Goal: Task Accomplishment & Management: Use online tool/utility

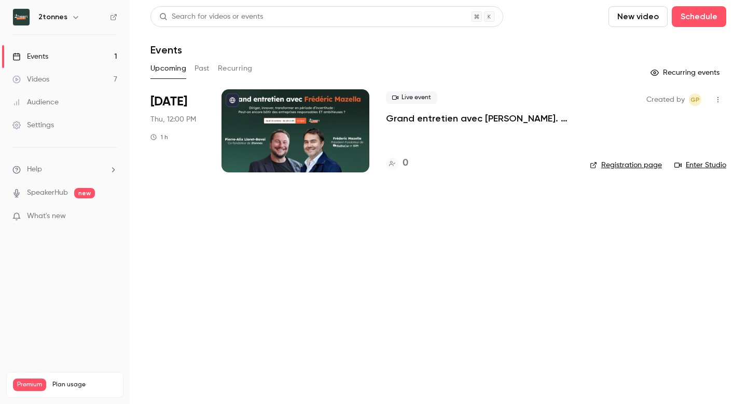
click at [431, 120] on p "Grand entretien avec [PERSON_NAME]. Diriger, innover, transformer en période d’…" at bounding box center [479, 118] width 187 height 12
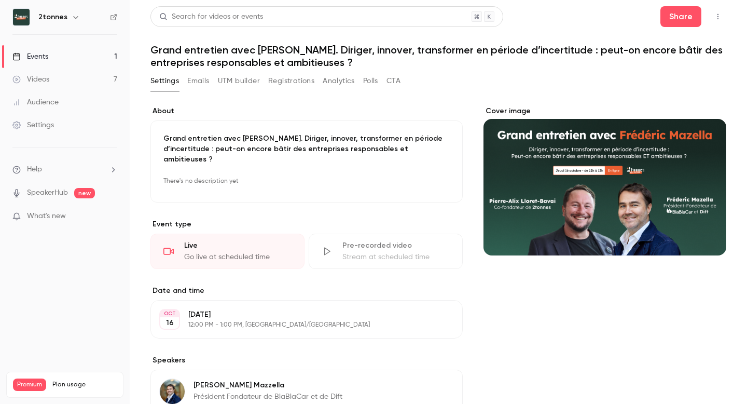
click at [292, 79] on button "Registrations" at bounding box center [291, 81] width 46 height 17
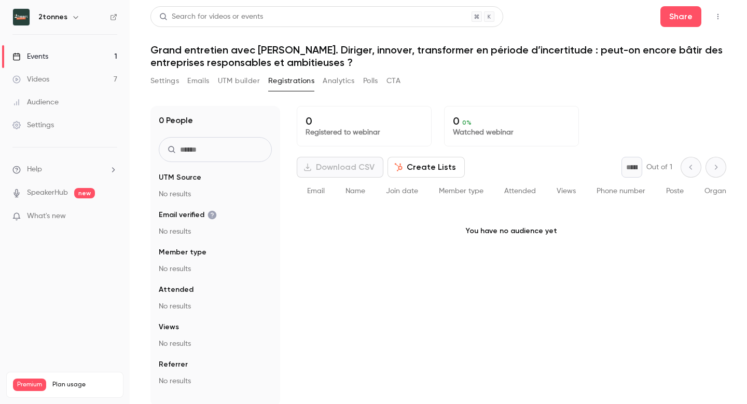
click at [330, 77] on button "Analytics" at bounding box center [339, 81] width 32 height 17
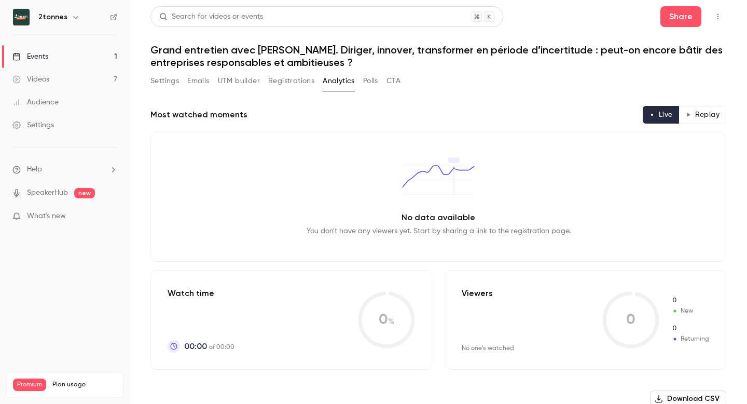
click at [290, 79] on button "Registrations" at bounding box center [291, 81] width 46 height 17
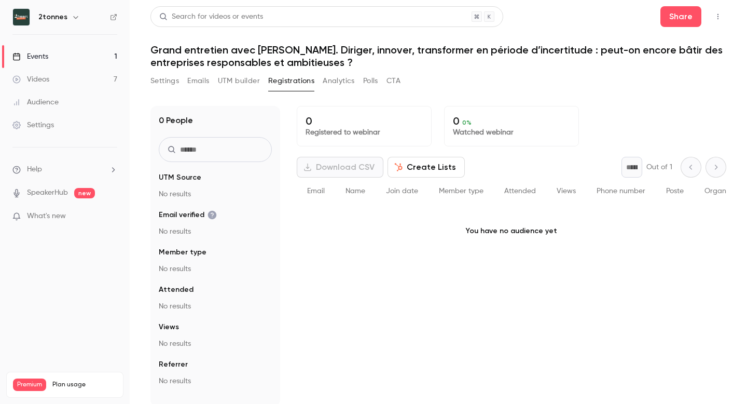
scroll to position [4, 0]
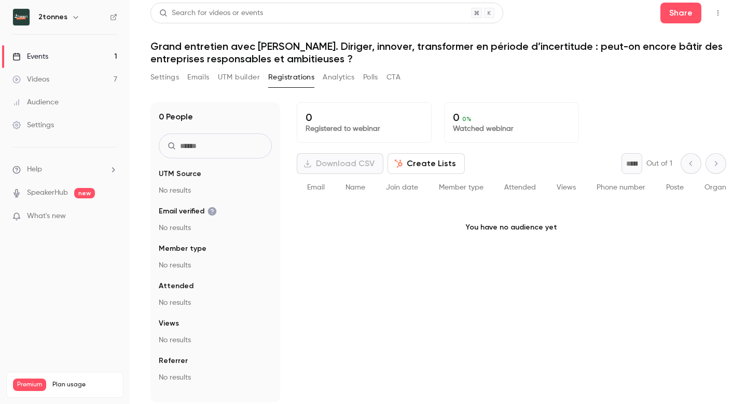
click at [55, 81] on link "Videos 7" at bounding box center [65, 79] width 130 height 23
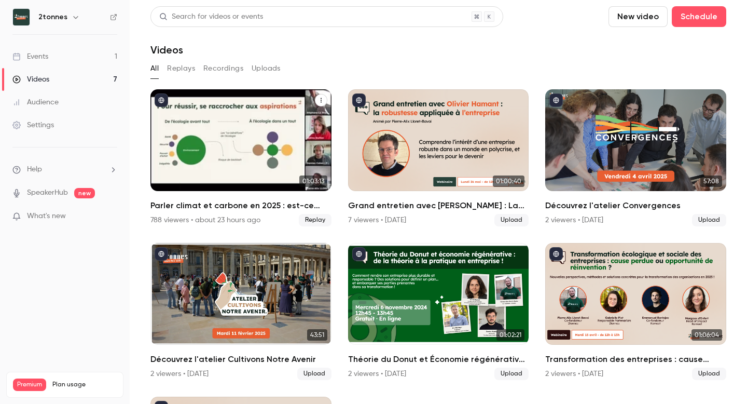
click at [265, 119] on div "Parler climat et carbone en 2025 : est-ce bien raisonnable ?" at bounding box center [240, 140] width 181 height 102
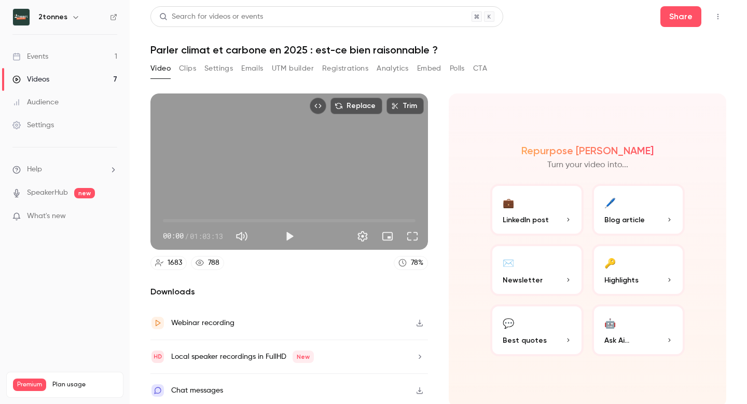
click at [294, 65] on button "UTM builder" at bounding box center [293, 68] width 42 height 17
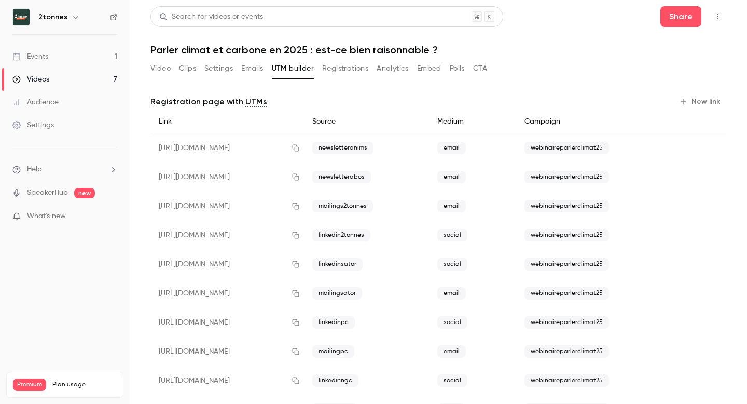
click at [337, 74] on button "Registrations" at bounding box center [345, 68] width 46 height 17
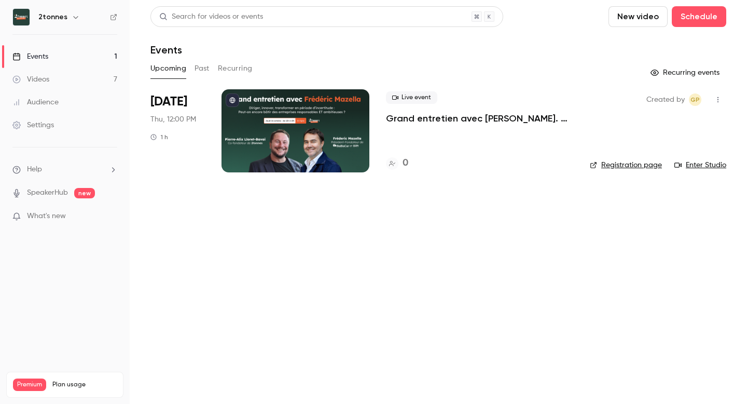
click at [38, 85] on link "Videos 7" at bounding box center [65, 79] width 130 height 23
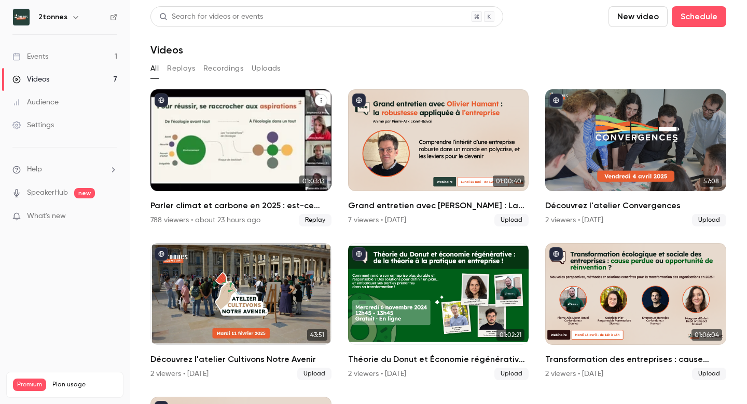
click at [258, 155] on div "Parler climat et carbone en 2025 : est-ce bien raisonnable ?" at bounding box center [240, 140] width 181 height 102
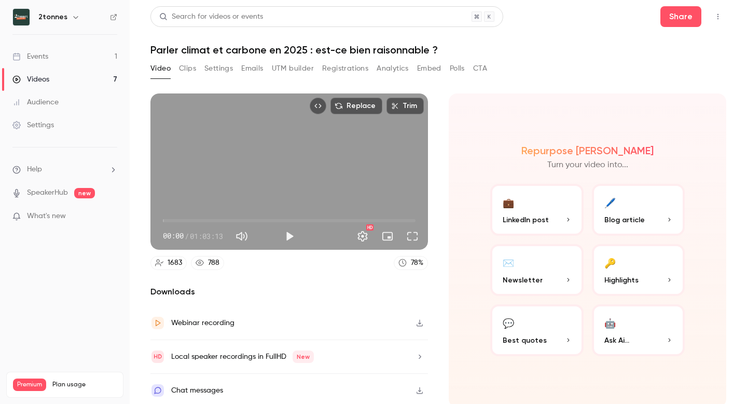
click at [197, 77] on div "Video Clips Settings Emails UTM builder Registrations Analytics Embed Polls CTA" at bounding box center [318, 70] width 337 height 21
click at [186, 72] on button "Clips" at bounding box center [187, 68] width 17 height 17
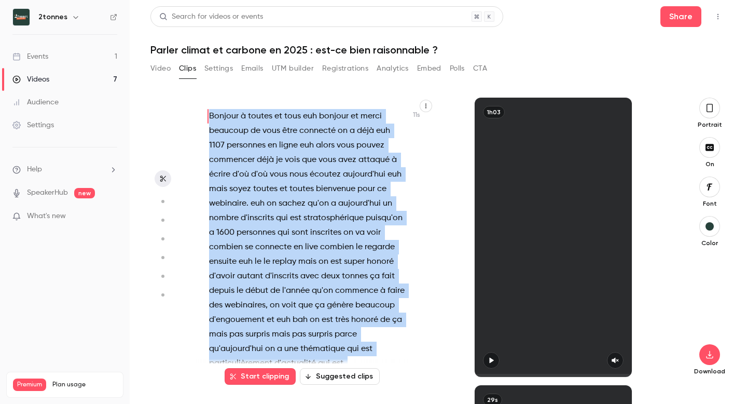
drag, startPoint x: 276, startPoint y: 339, endPoint x: 209, endPoint y: 61, distance: 286.6
click at [209, 61] on section "Video Clips Settings Emails UTM builder Registrations Analytics Embed Polls CTA…" at bounding box center [438, 232] width 576 height 344
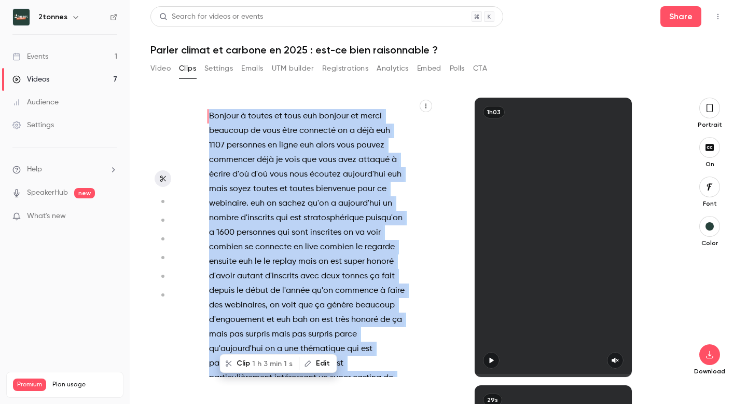
copy div "Loremip d sitame co adip eli seddoei te incid utlabore et dolo magn aliquaen ad…"
